Goal: Information Seeking & Learning: Learn about a topic

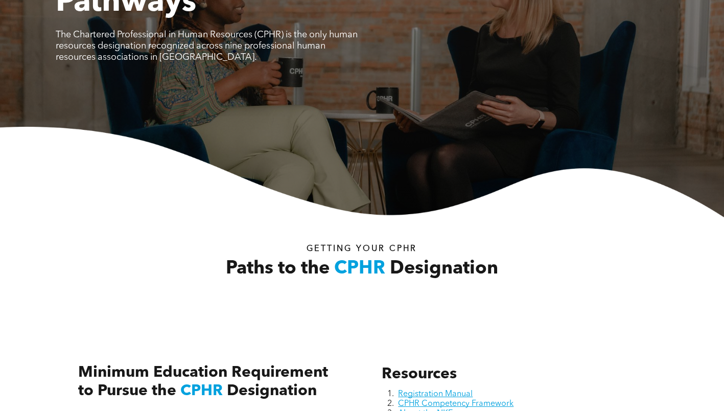
scroll to position [230, 0]
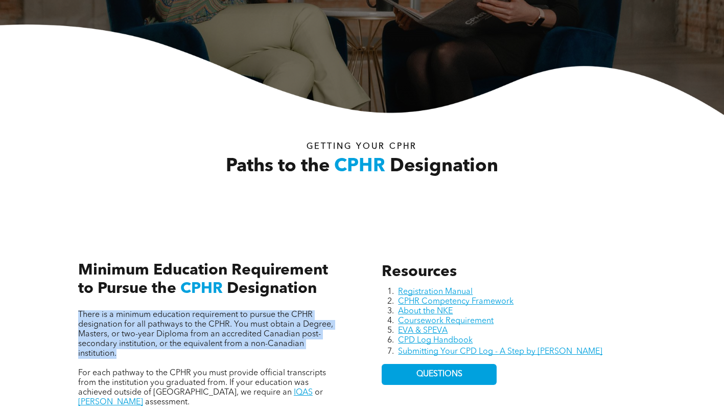
drag, startPoint x: 76, startPoint y: 310, endPoint x: 150, endPoint y: 359, distance: 88.4
click at [150, 359] on div "There is a minimum education requirement to pursue the CPHR designation for all…" at bounding box center [210, 352] width 280 height 242
copy span "There is a minimum education requirement to pursue the CPHR designation for all…"
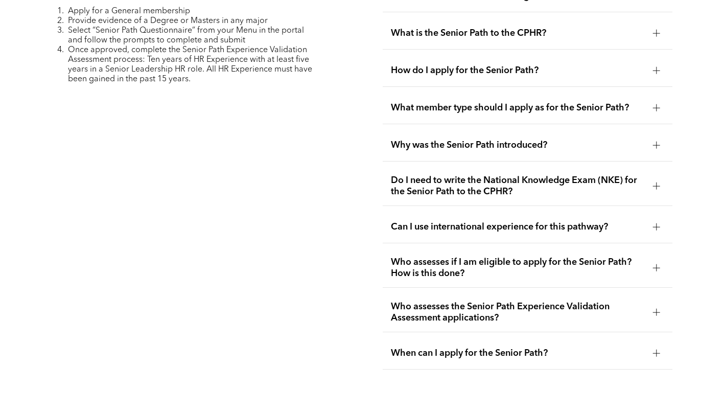
scroll to position [2579, 0]
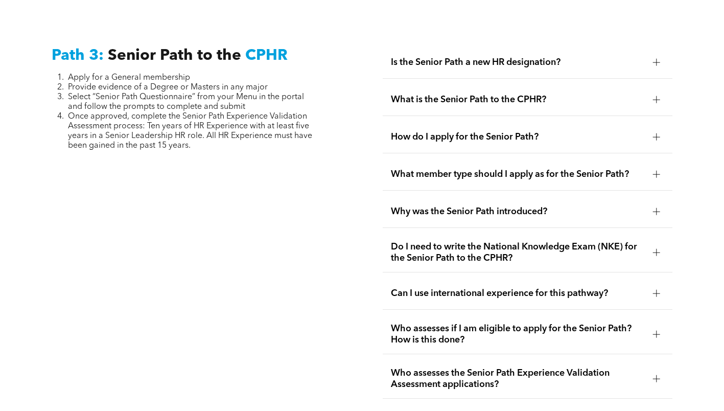
drag, startPoint x: 215, startPoint y: 125, endPoint x: 17, endPoint y: 32, distance: 218.2
click at [17, 32] on div "Path 3: Senior Path to the CPHR Apply for a General membership Provide evidence…" at bounding box center [362, 240] width 724 height 463
copy div "Path 3: Senior Path to the CPHR Apply for a General membership Provide evidence…"
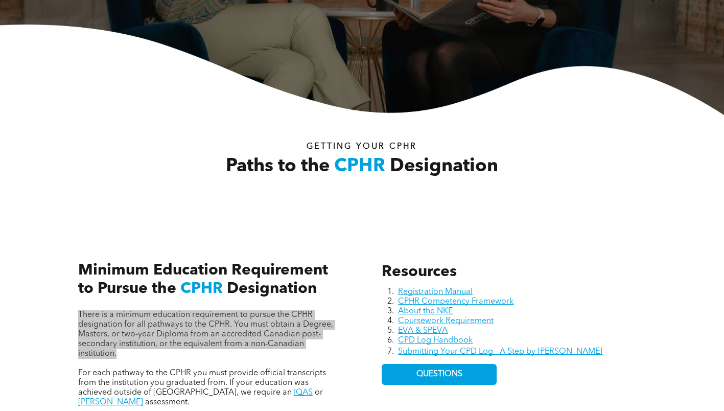
scroll to position [434, 0]
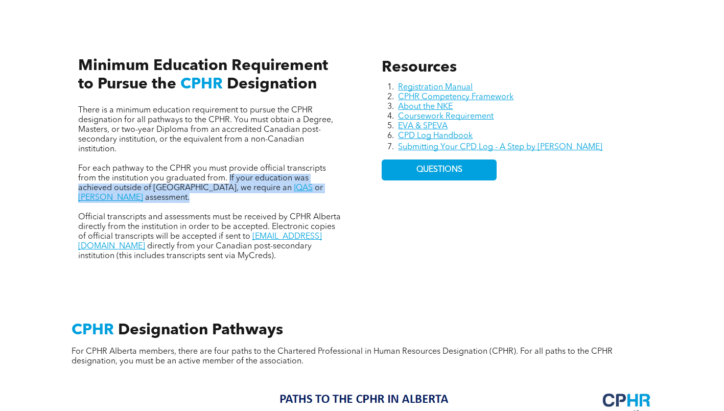
drag, startPoint x: 229, startPoint y: 178, endPoint x: 344, endPoint y: 194, distance: 116.1
click at [344, 194] on div "There is a minimum education requirement to pursue the CPHR designation for all…" at bounding box center [210, 148] width 280 height 242
copy p "If your education was achieved outside of Canada, we require an IQAS or WES ass…"
click at [613, 86] on li "Registration Manual" at bounding box center [522, 88] width 248 height 10
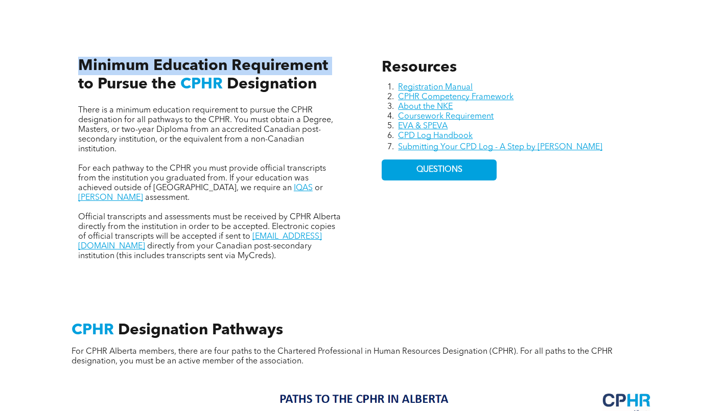
drag, startPoint x: 3, startPoint y: 86, endPoint x: -101, endPoint y: 71, distance: 105.3
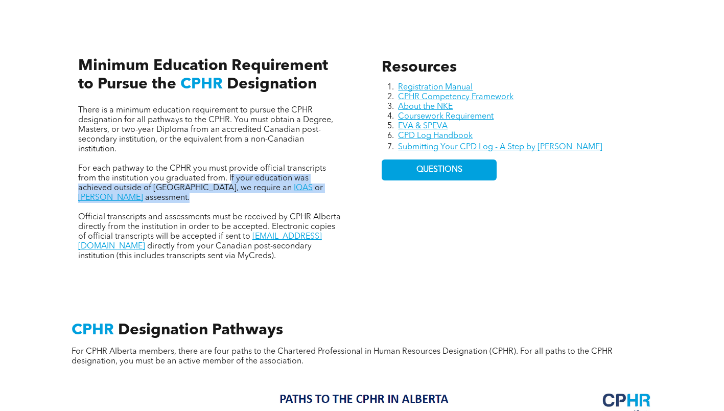
drag, startPoint x: 230, startPoint y: 177, endPoint x: 339, endPoint y: 195, distance: 110.8
click at [339, 195] on div "There is a minimum education requirement to pursue the CPHR designation for all…" at bounding box center [210, 183] width 264 height 155
copy p "f your education was achieved outside of Canada, we require an IQAS or WES asse…"
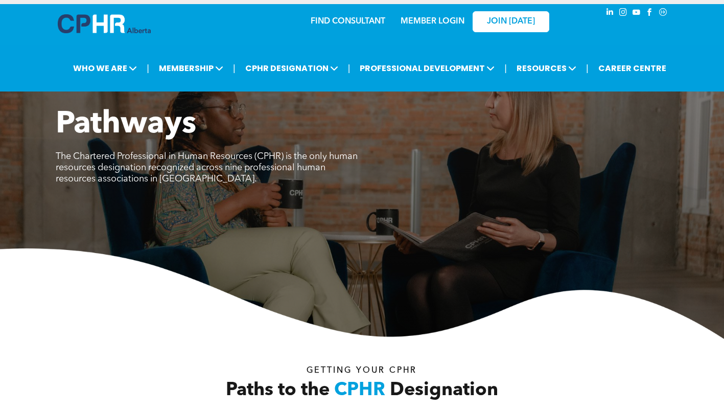
scroll to position [0, 0]
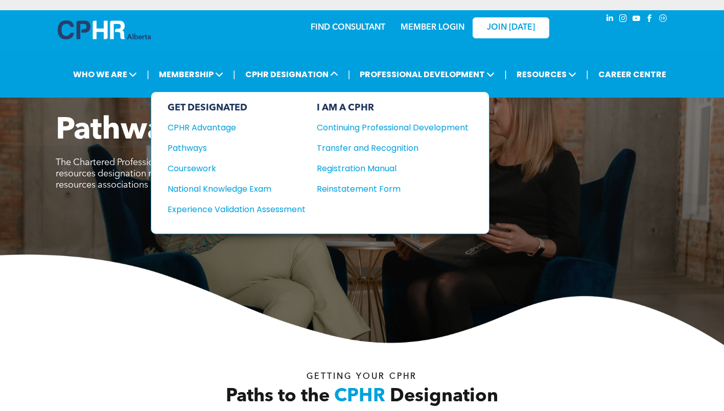
drag, startPoint x: 267, startPoint y: 210, endPoint x: 385, endPoint y: 146, distance: 134.0
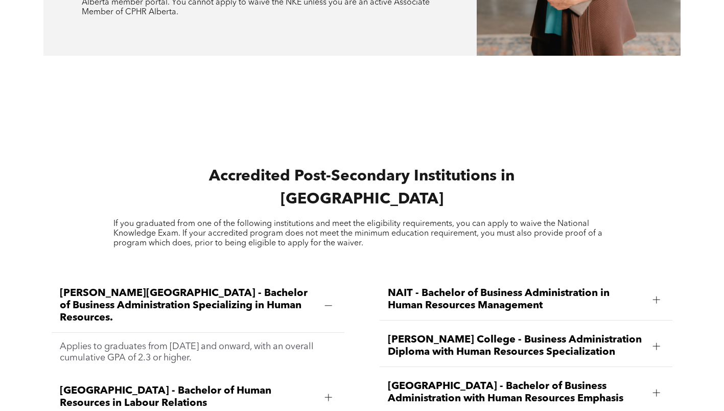
scroll to position [907, 0]
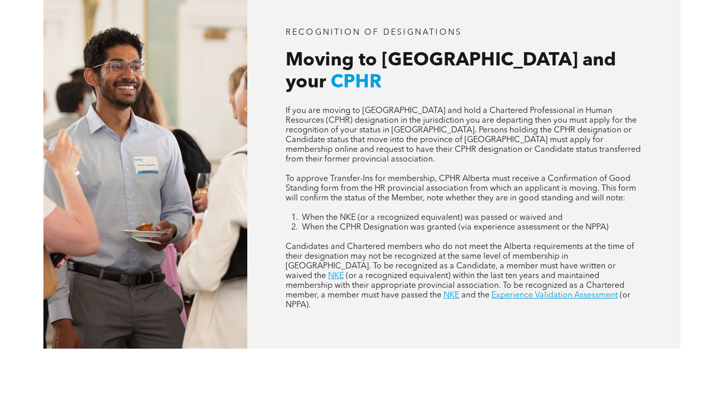
scroll to position [409, 0]
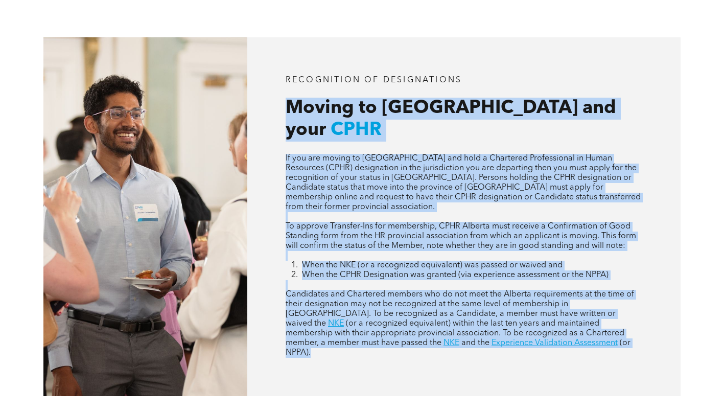
drag, startPoint x: 283, startPoint y: 105, endPoint x: 631, endPoint y: 318, distance: 408.0
click at [631, 318] on div "RECOGNITION OF DESIGNATIONS Moving to Alberta and your CPHR If you are moving t…" at bounding box center [463, 216] width 433 height 359
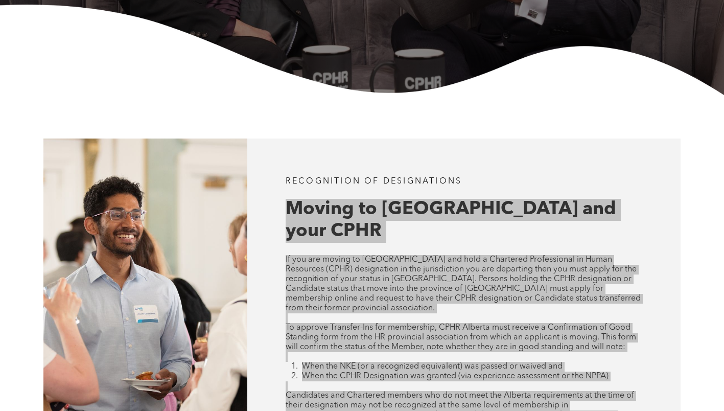
scroll to position [358, 0]
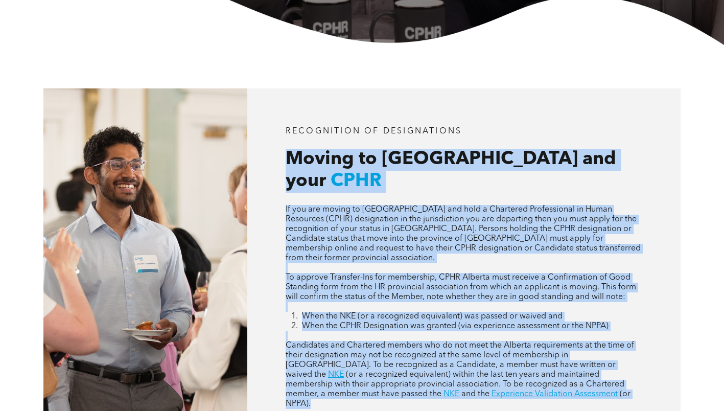
click at [534, 273] on span "To approve Transfer-Ins for membership, CPHR Alberta must receive a Confirmatio…" at bounding box center [461, 287] width 350 height 28
drag, startPoint x: 548, startPoint y: 372, endPoint x: 275, endPoint y: 151, distance: 350.8
click at [275, 151] on div "RECOGNITION OF DESIGNATIONS Moving to Alberta and your CPHR If you are moving t…" at bounding box center [463, 267] width 433 height 359
copy div "Moving to Alberta and your CPHR If you are moving to Alberta and hold a Charter…"
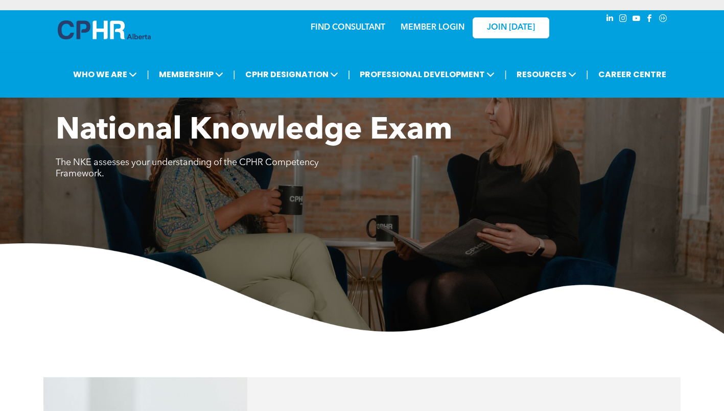
scroll to position [255, 0]
